Goal: Task Accomplishment & Management: Manage account settings

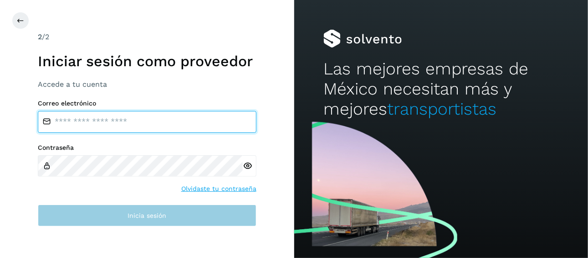
type input "**********"
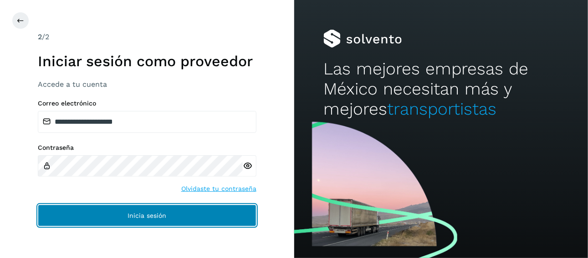
click at [144, 217] on span "Inicia sesión" at bounding box center [147, 215] width 39 height 6
click at [173, 211] on button "Inicia sesión" at bounding box center [147, 215] width 219 height 22
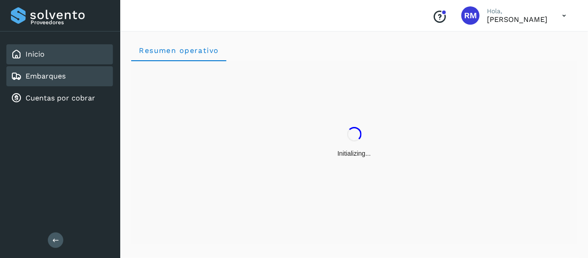
click at [38, 76] on link "Embarques" at bounding box center [46, 76] width 40 height 9
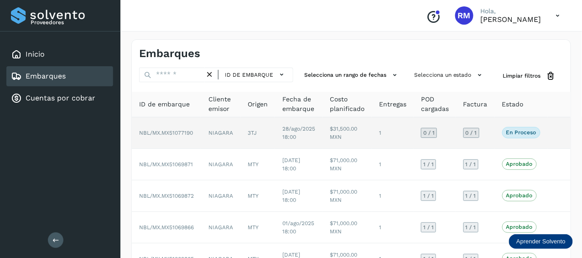
click at [175, 131] on span "NBL/MX.MX51077190" at bounding box center [166, 132] width 54 height 6
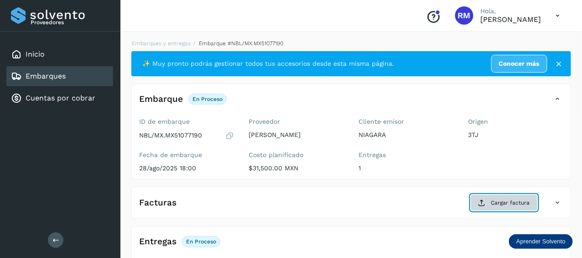
click at [497, 204] on span "Cargar factura" at bounding box center [510, 202] width 39 height 8
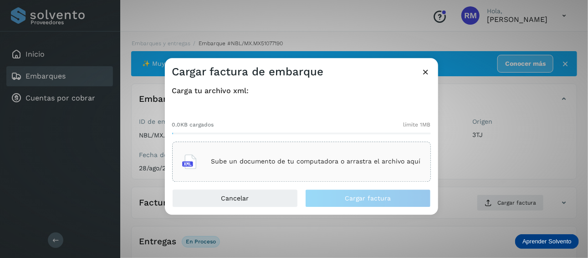
click at [187, 163] on icon at bounding box center [189, 161] width 15 height 15
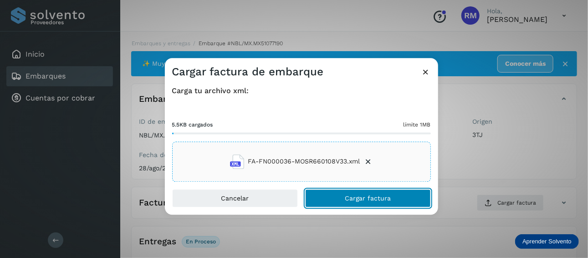
click at [355, 197] on span "Cargar factura" at bounding box center [368, 198] width 46 height 6
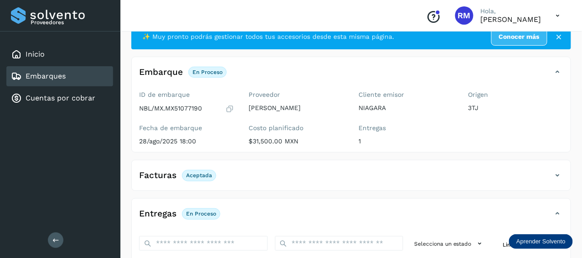
scroll to position [46, 0]
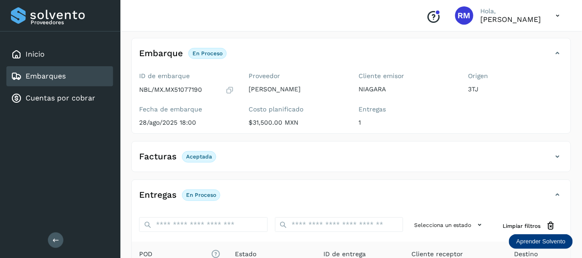
click at [206, 191] on p "En proceso" at bounding box center [201, 194] width 30 height 6
click at [202, 196] on p "En proceso" at bounding box center [201, 194] width 30 height 6
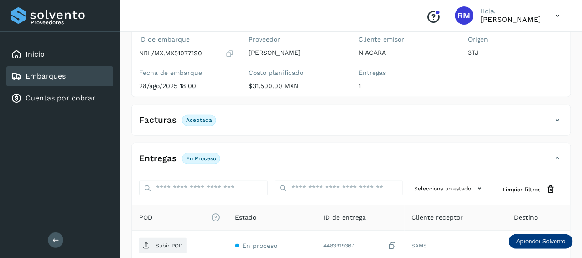
scroll to position [91, 0]
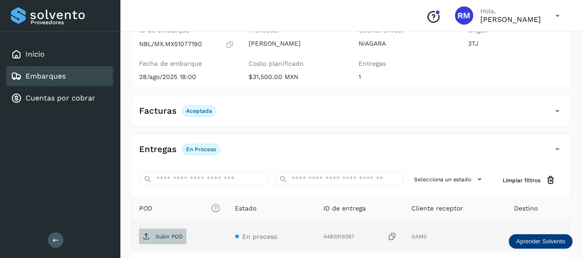
click at [177, 233] on p "Subir POD" at bounding box center [168, 236] width 27 height 6
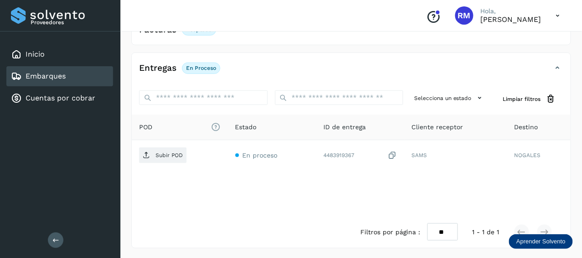
scroll to position [127, 0]
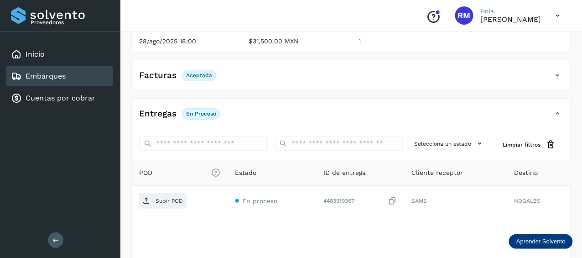
click at [166, 112] on h4 "Entregas" at bounding box center [157, 113] width 37 height 10
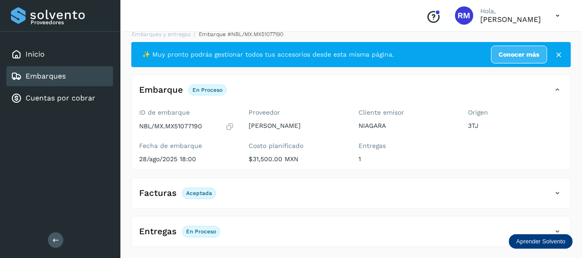
scroll to position [8, 0]
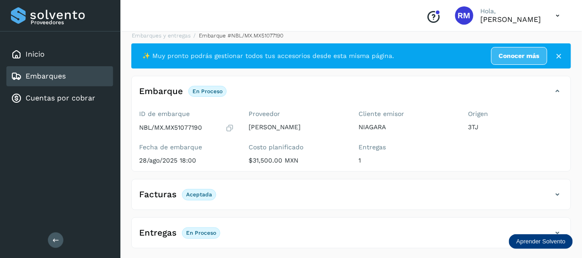
click at [268, 192] on div "Facturas Aceptada" at bounding box center [342, 193] width 420 height 15
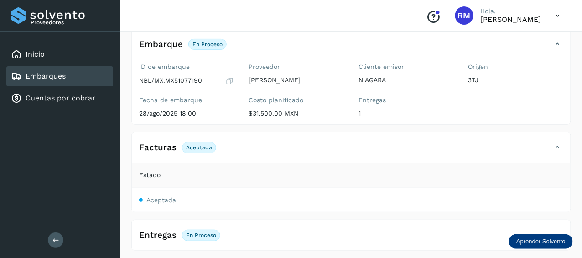
scroll to position [57, 0]
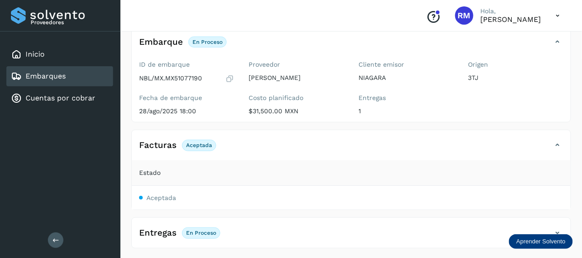
click at [293, 151] on div "Facturas Aceptada" at bounding box center [342, 144] width 420 height 15
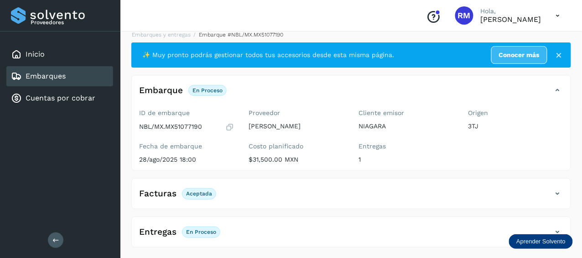
scroll to position [8, 0]
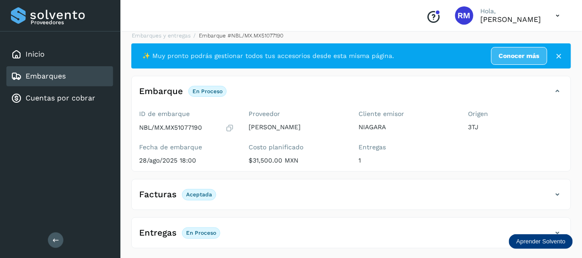
click at [162, 232] on h4 "Entregas" at bounding box center [157, 232] width 37 height 10
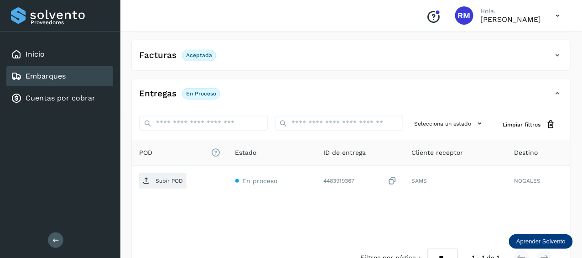
scroll to position [172, 0]
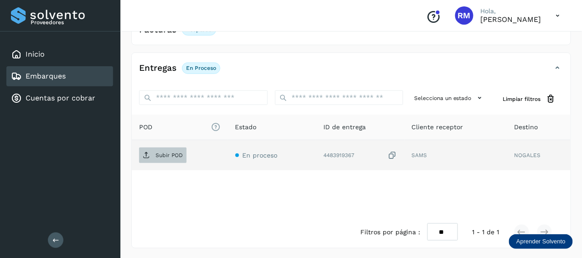
click at [169, 158] on span "Subir POD" at bounding box center [162, 155] width 47 height 15
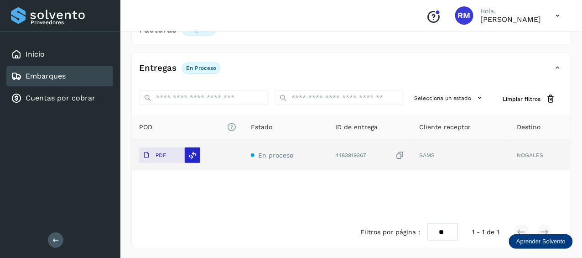
click at [191, 156] on icon at bounding box center [193, 155] width 8 height 8
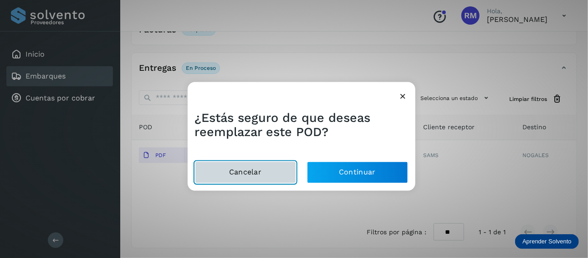
click at [238, 172] on button "Cancelar" at bounding box center [245, 172] width 101 height 22
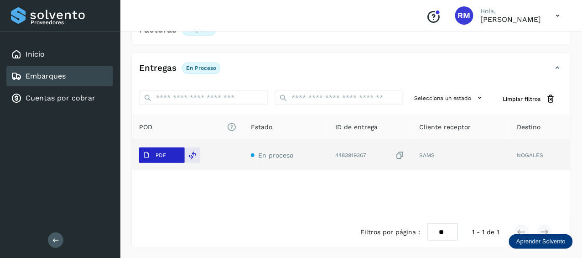
click at [156, 153] on p "PDF" at bounding box center [160, 155] width 10 height 6
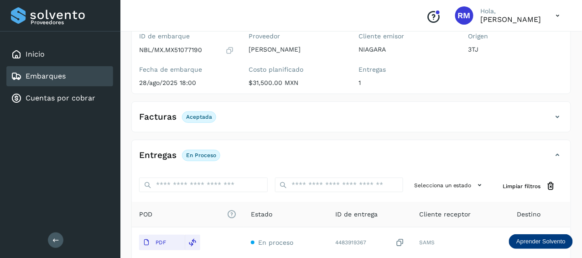
scroll to position [0, 0]
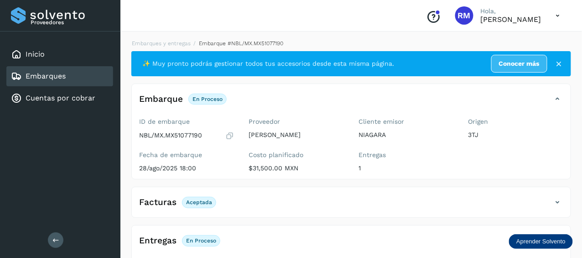
click at [561, 63] on icon at bounding box center [558, 63] width 9 height 9
